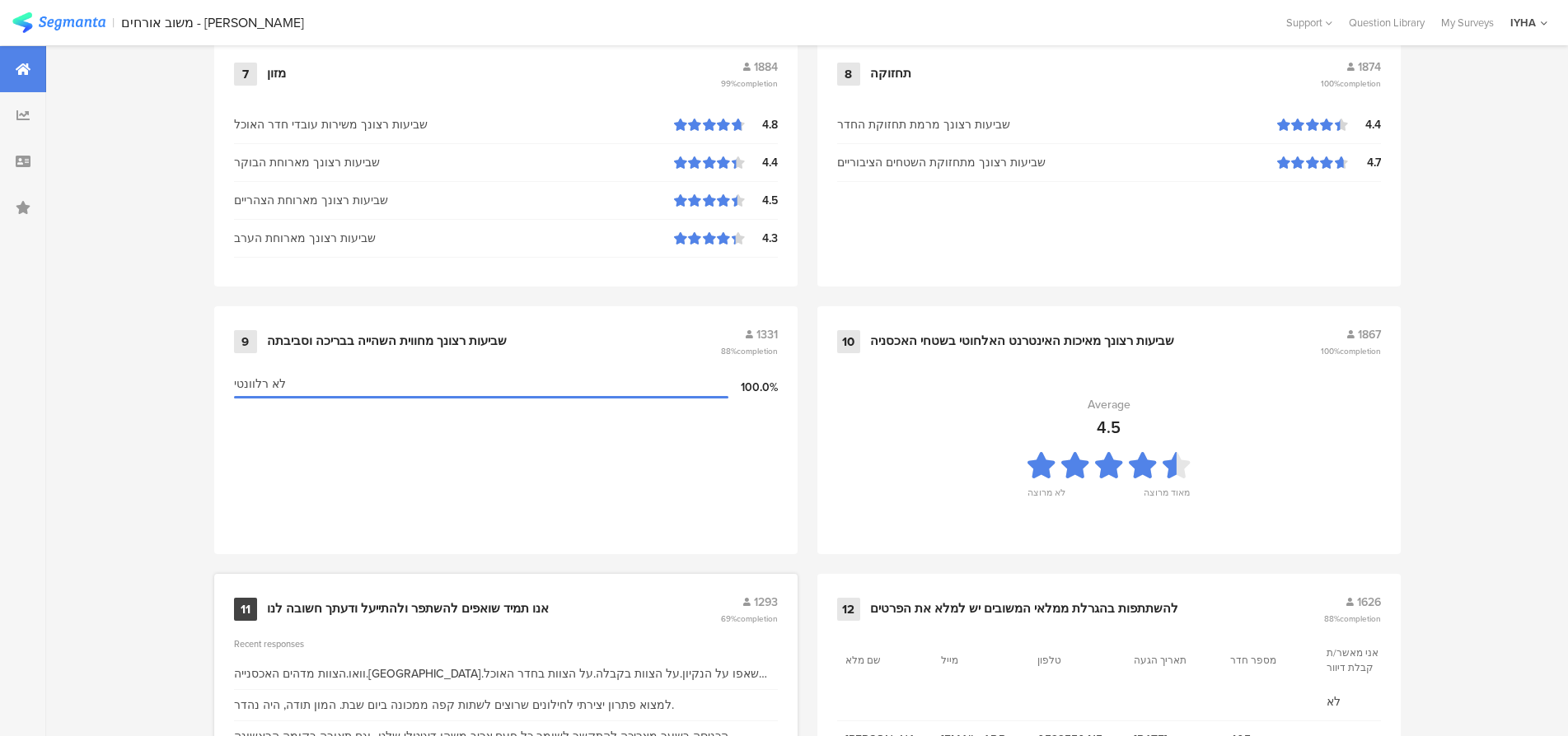
scroll to position [1679, 0]
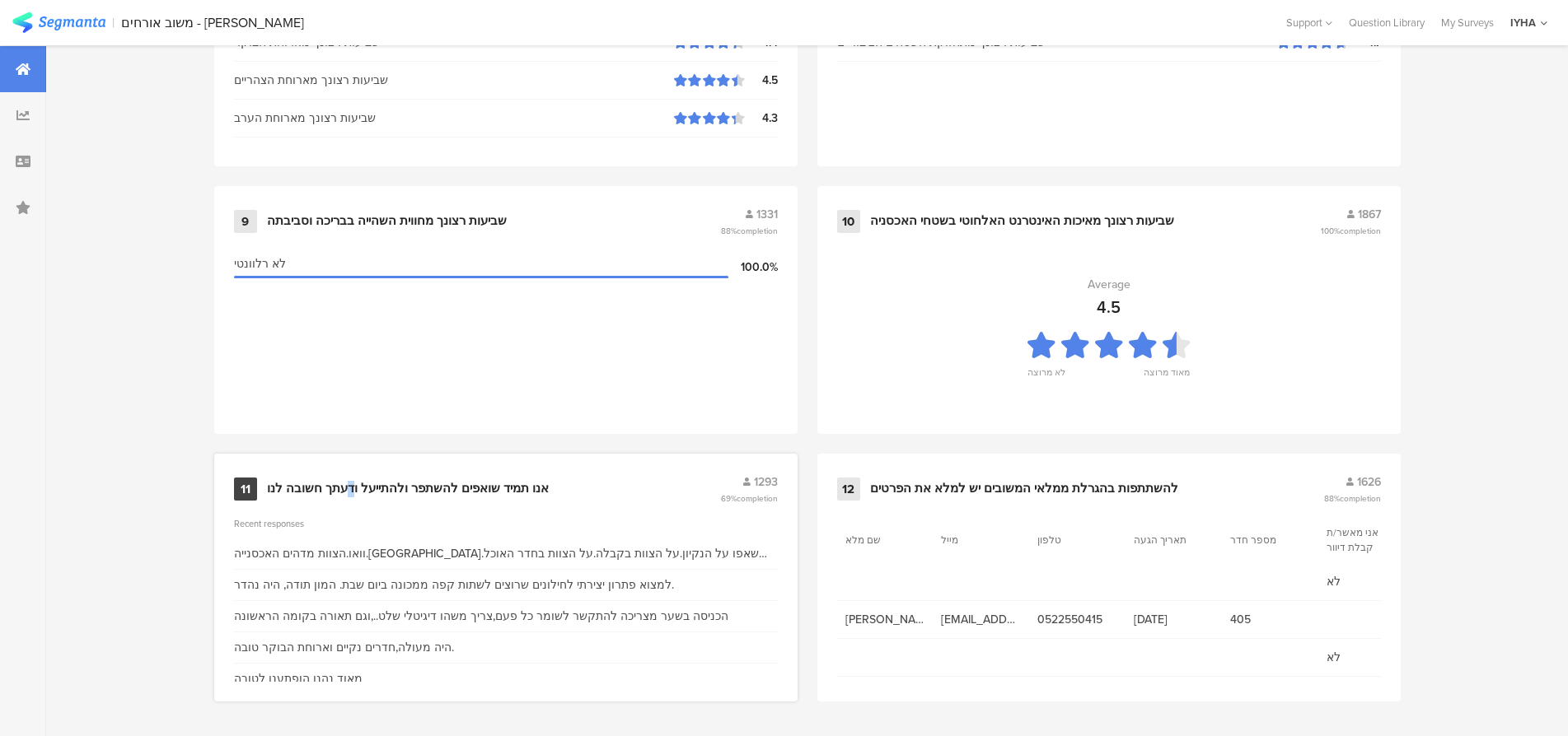
click at [354, 488] on div "אנו תמיד שואפים להשתפר ולהתייעל ודעתך חשובה לנו" at bounding box center [407, 489] width 281 height 17
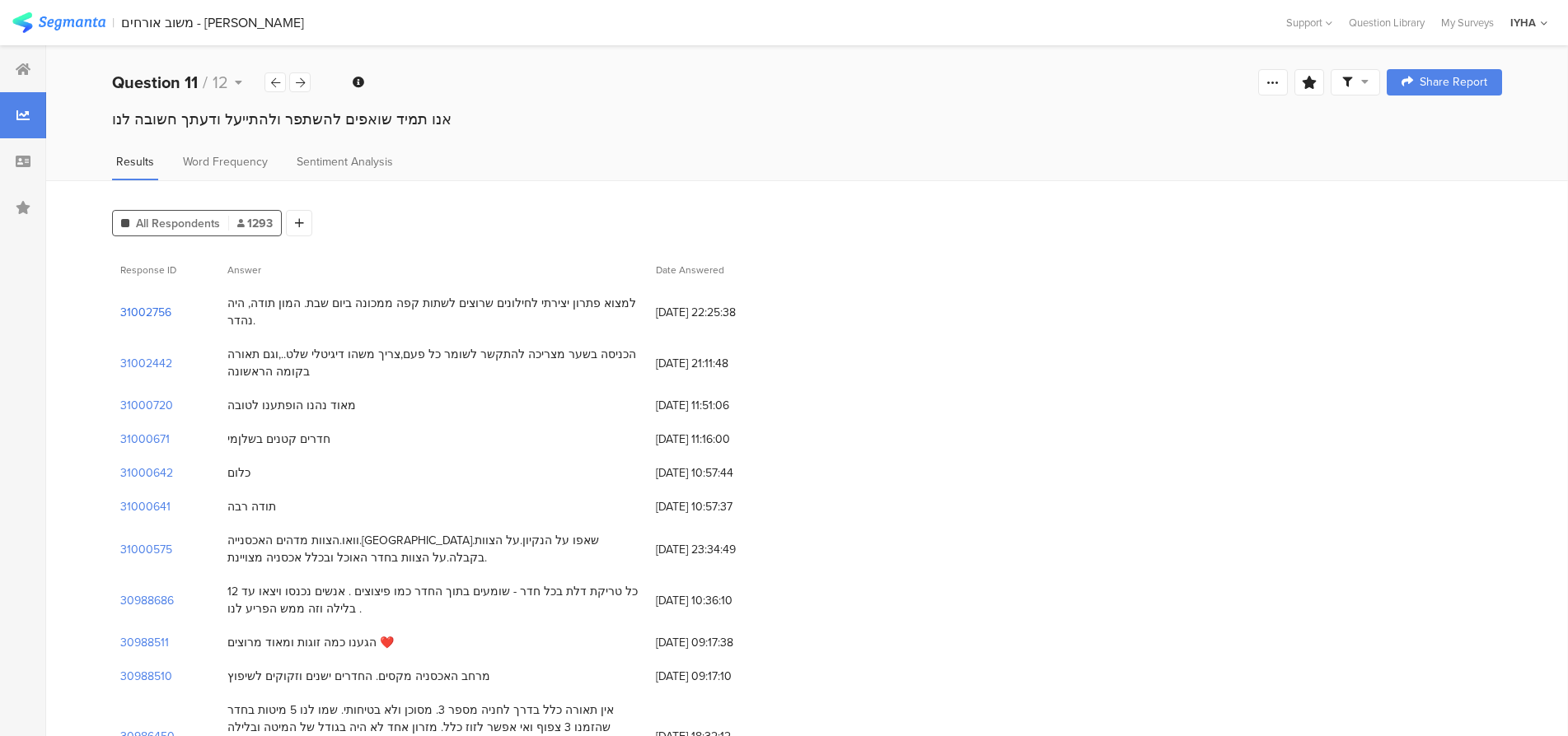
click at [145, 305] on section "31002756" at bounding box center [146, 313] width 51 height 18
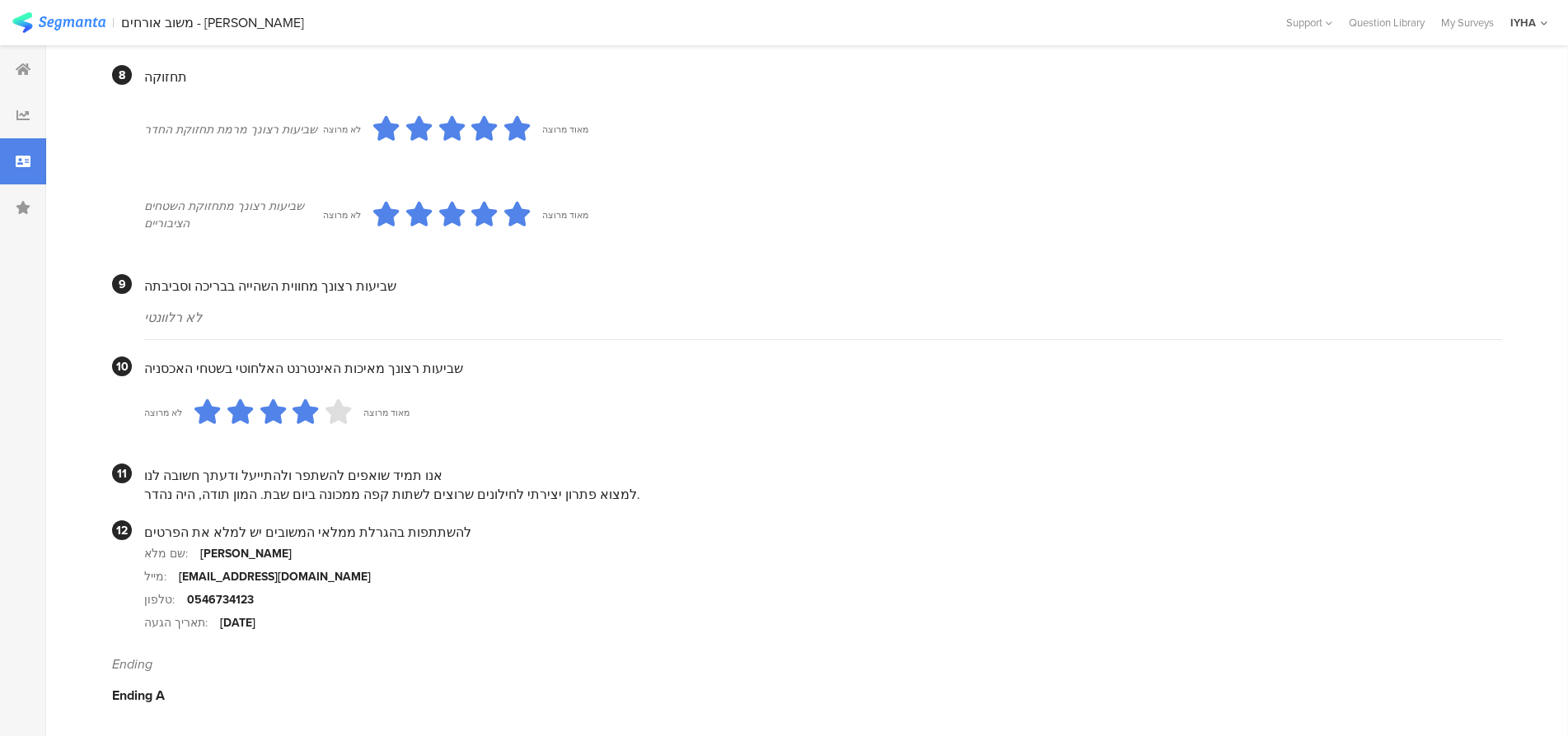
scroll to position [1335, 0]
click at [26, 72] on icon at bounding box center [22, 69] width 15 height 14
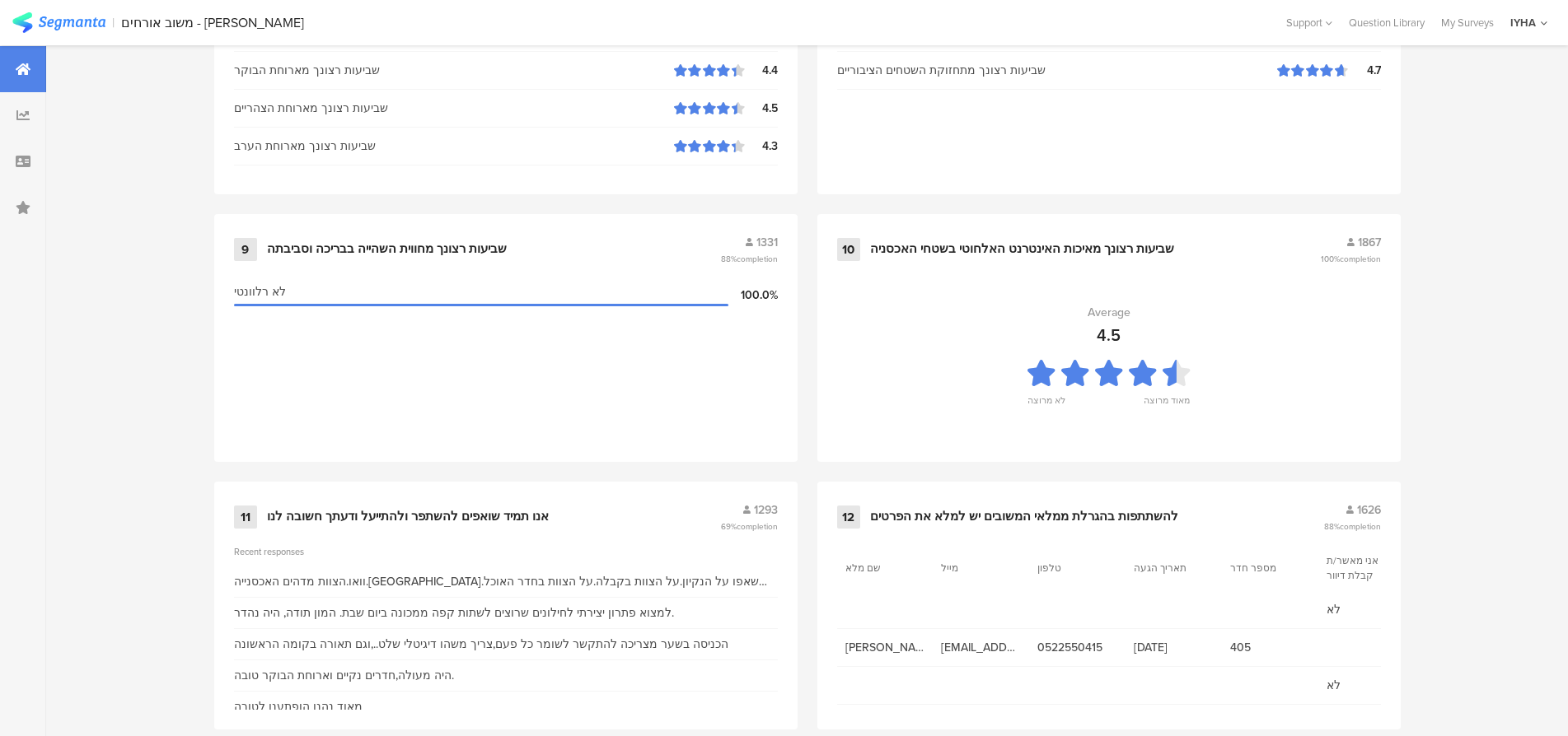
scroll to position [1679, 0]
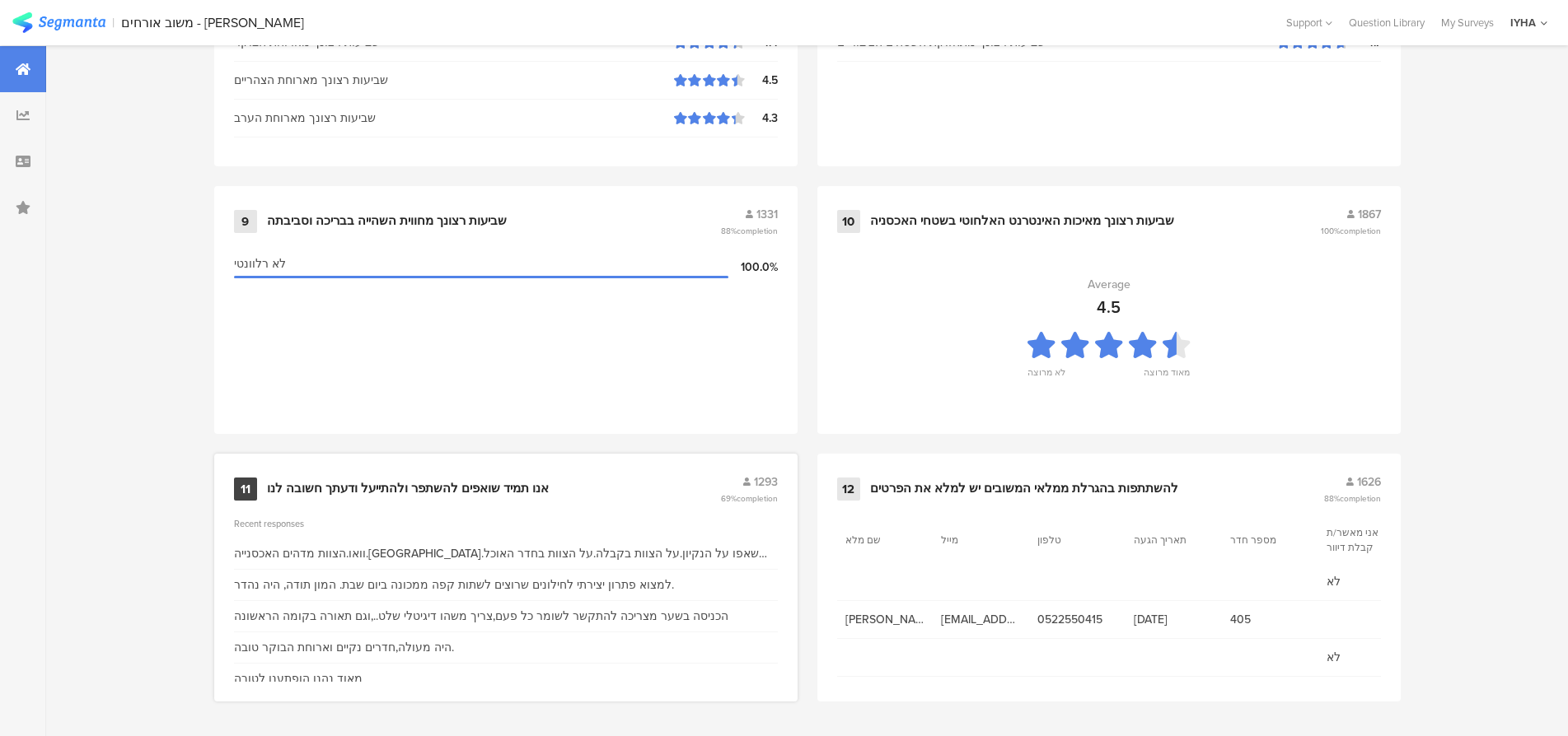
click at [479, 486] on div "אנו תמיד שואפים להשתפר ולהתייעל ודעתך חשובה לנו" at bounding box center [407, 489] width 281 height 17
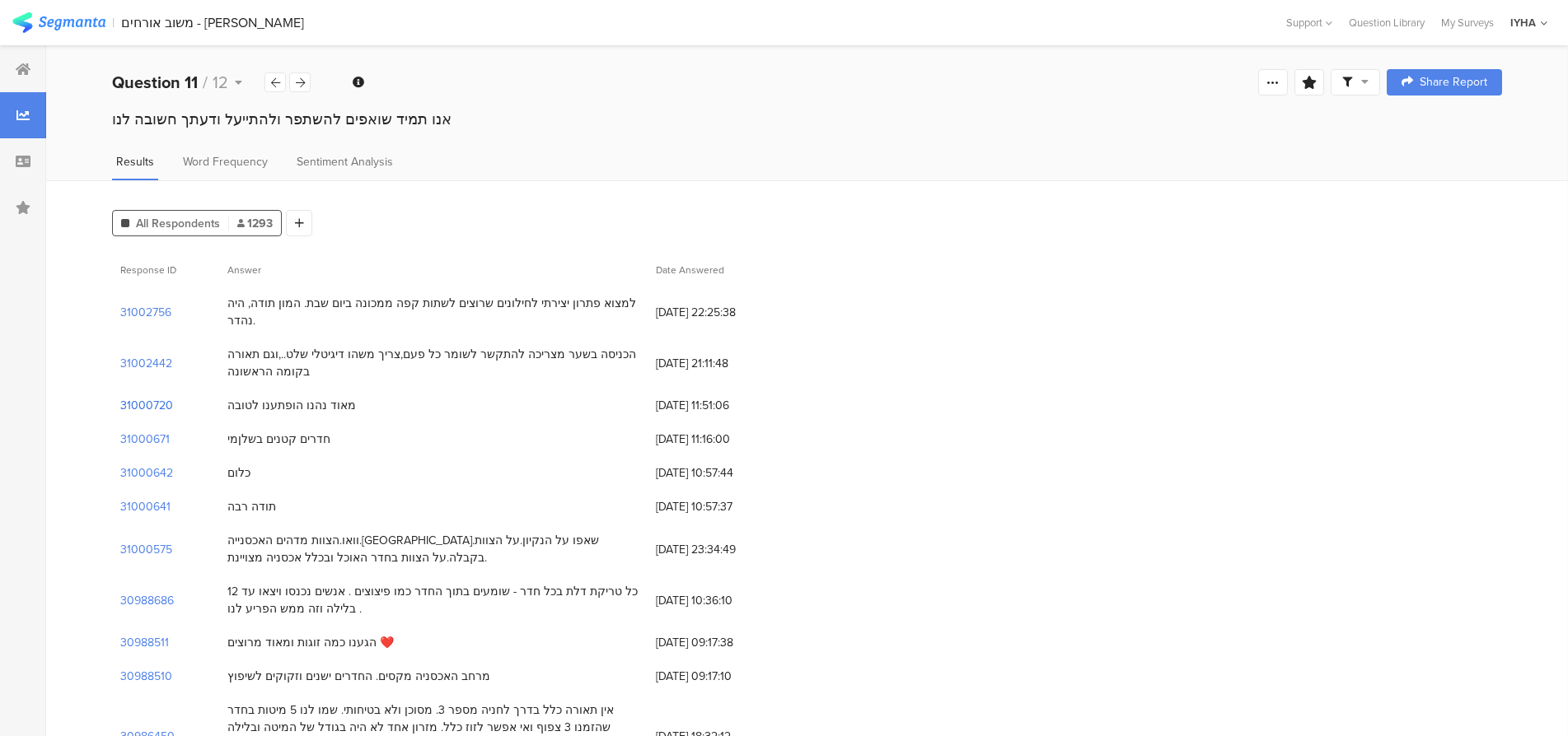
click at [140, 397] on section "31000720" at bounding box center [147, 406] width 53 height 18
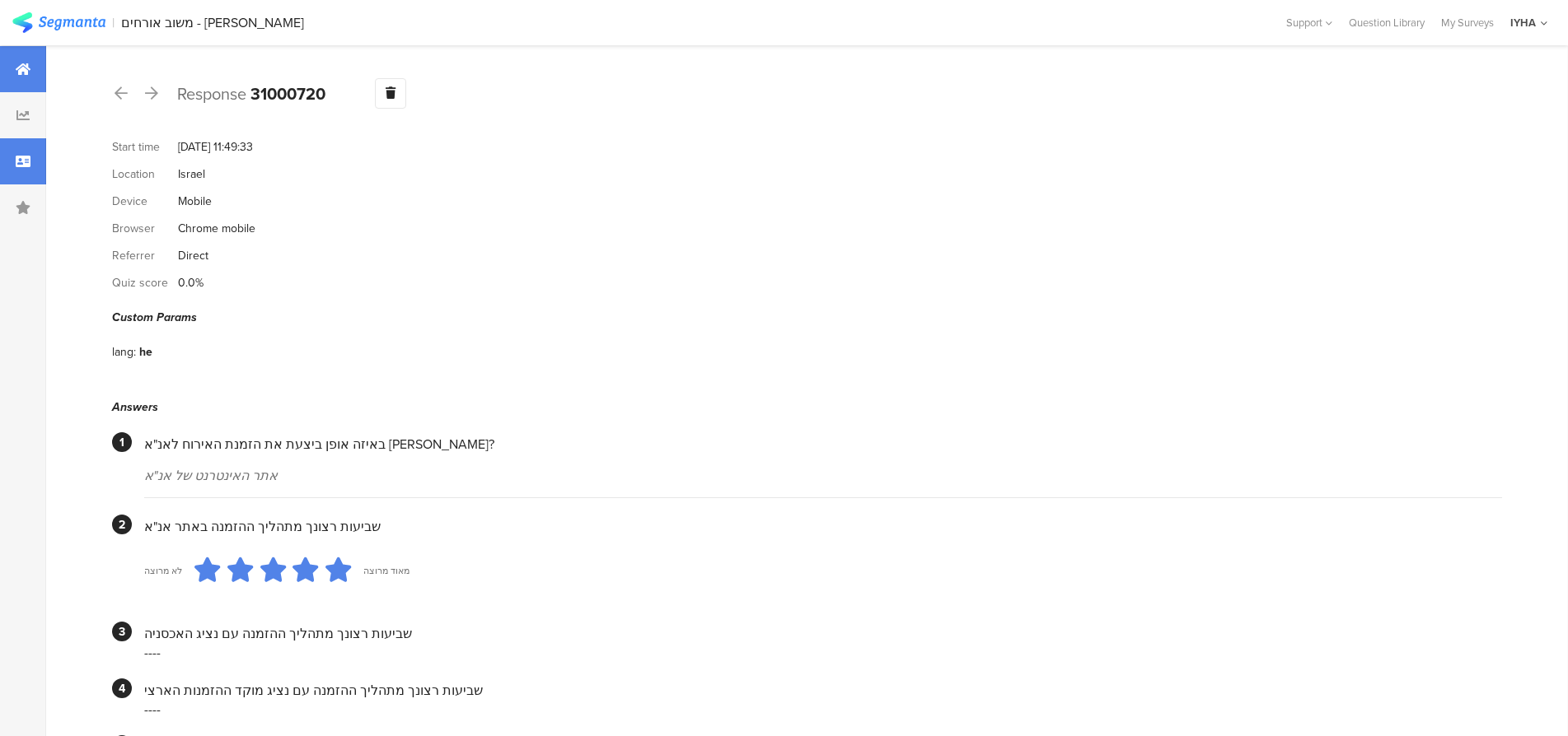
click at [15, 59] on div at bounding box center [22, 68] width 46 height 46
